Goal: Information Seeking & Learning: Learn about a topic

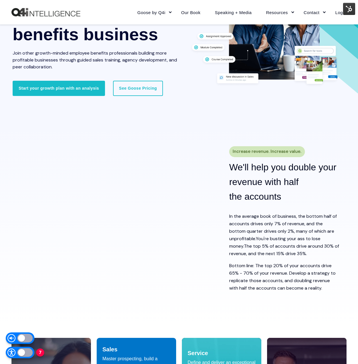
scroll to position [99, 0]
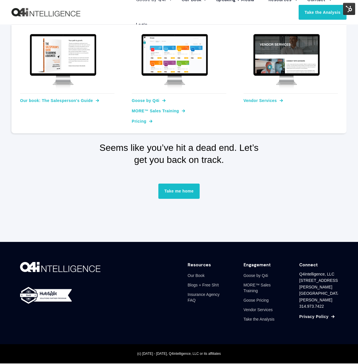
click at [149, 1] on link "Goose by Q4i" at bounding box center [152, -1] width 46 height 25
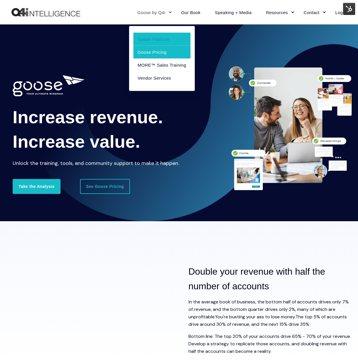
click at [159, 52] on link "Goose Pricing" at bounding box center [162, 51] width 57 height 13
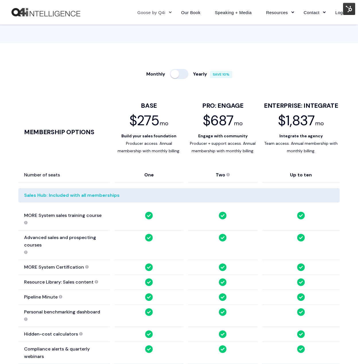
scroll to position [285, 0]
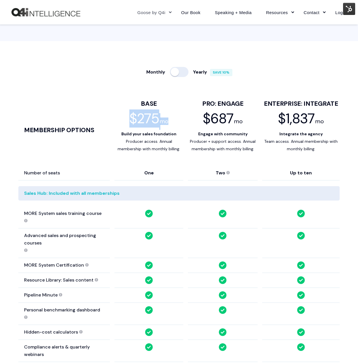
drag, startPoint x: 150, startPoint y: 122, endPoint x: 127, endPoint y: 122, distance: 22.4
click at [127, 122] on div "$275 mo $2,995 yr" at bounding box center [149, 121] width 69 height 17
copy div "$275 mo"
